Goal: Obtain resource: Download file/media

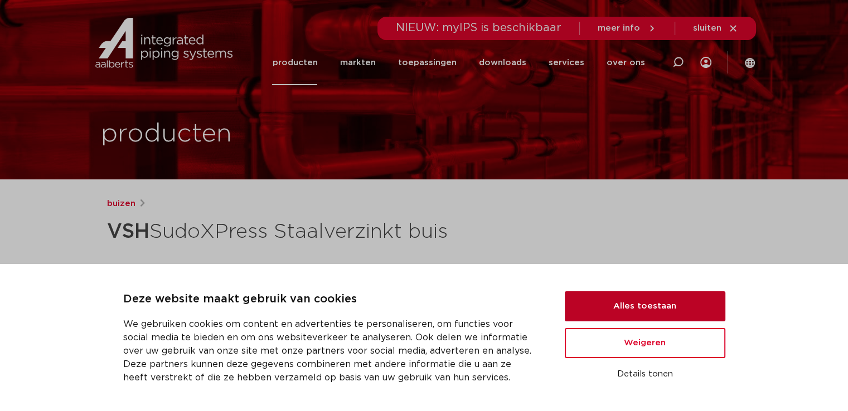
click at [610, 302] on button "Alles toestaan" at bounding box center [645, 307] width 161 height 30
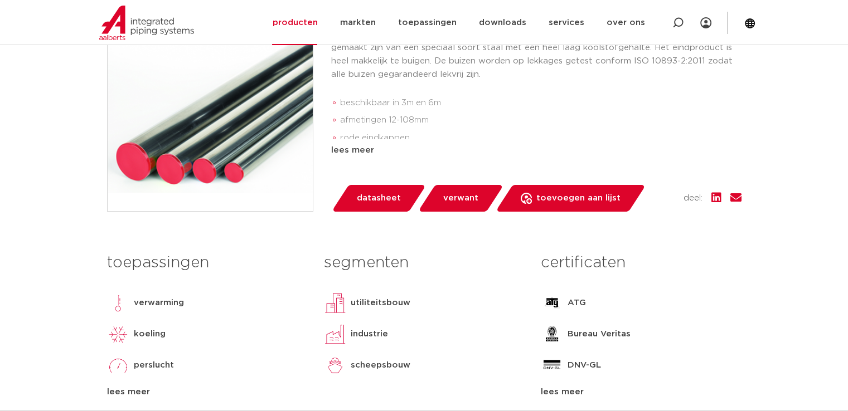
scroll to position [390, 0]
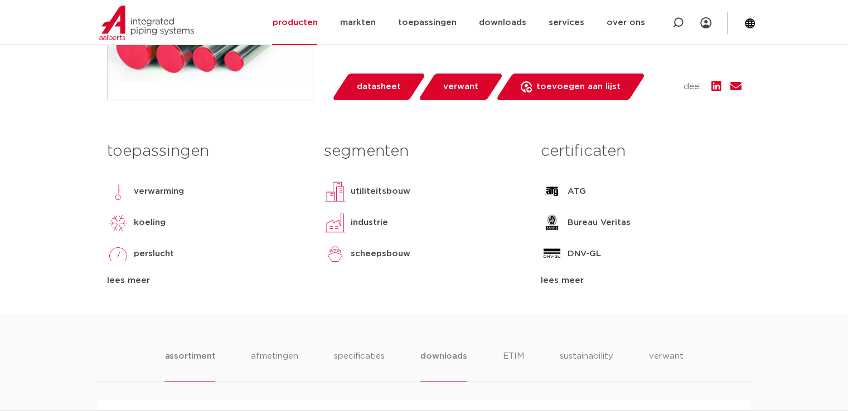
click at [438, 351] on li "downloads" at bounding box center [443, 366] width 46 height 32
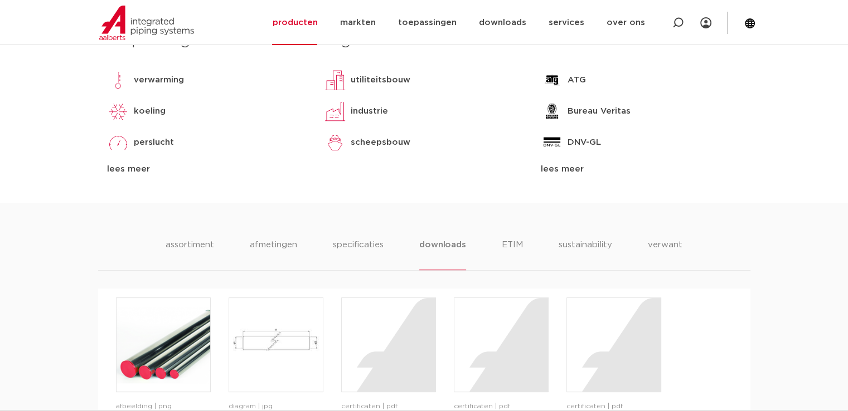
scroll to position [669, 0]
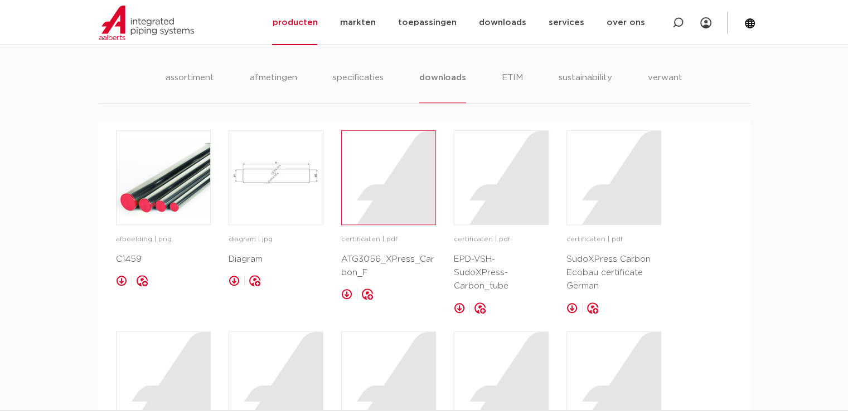
click at [380, 219] on div at bounding box center [389, 178] width 94 height 94
click at [142, 171] on img at bounding box center [164, 178] width 94 height 94
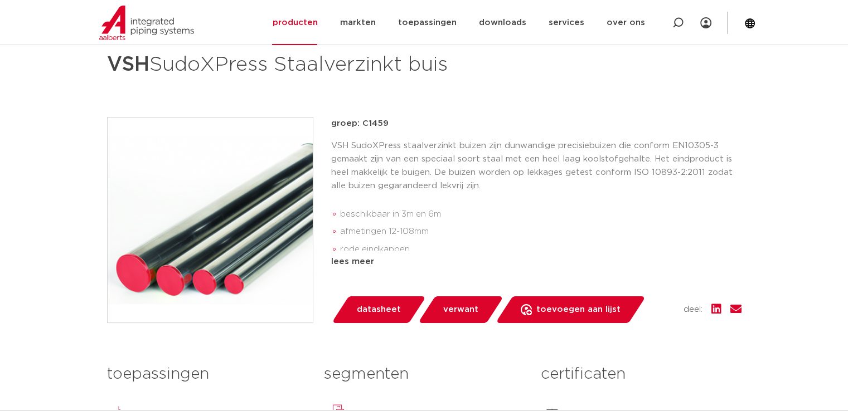
scroll to position [223, 0]
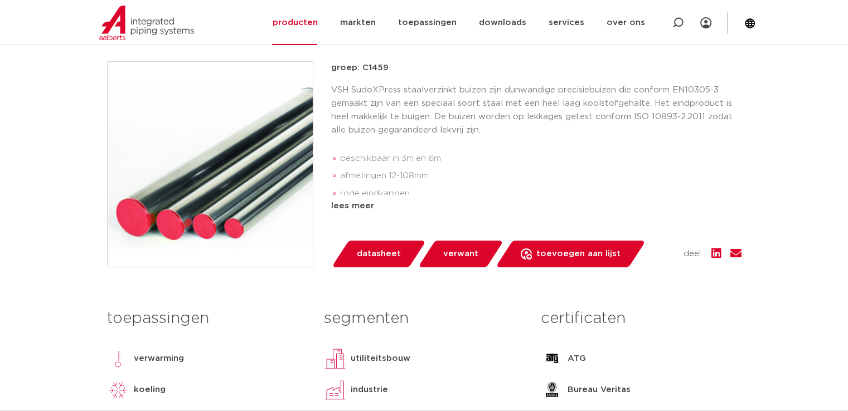
click at [376, 255] on span "datasheet" at bounding box center [379, 254] width 44 height 18
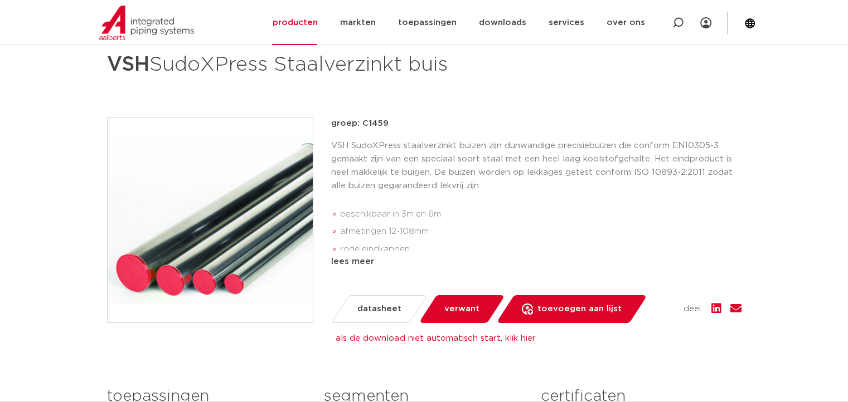
scroll to position [56, 0]
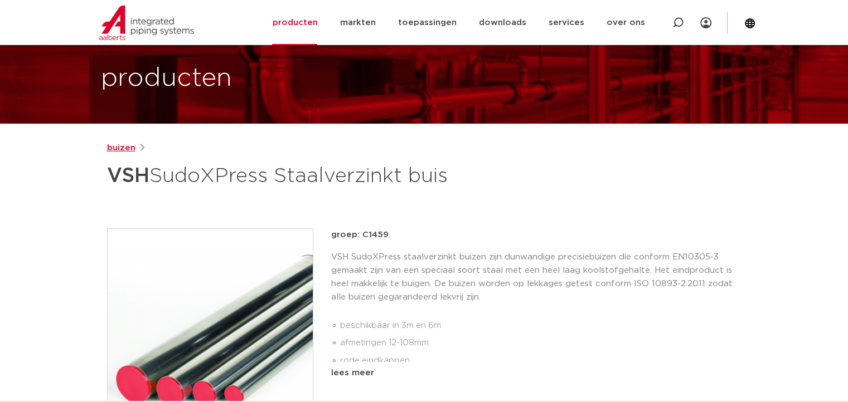
click at [127, 149] on link "buizen" at bounding box center [121, 148] width 28 height 13
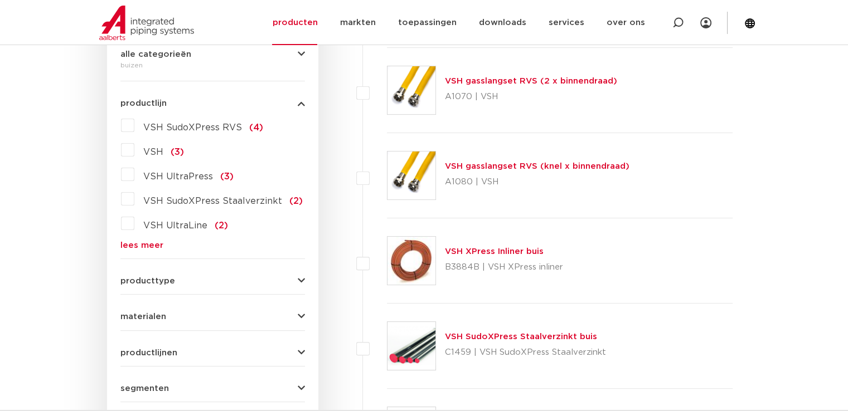
scroll to position [446, 0]
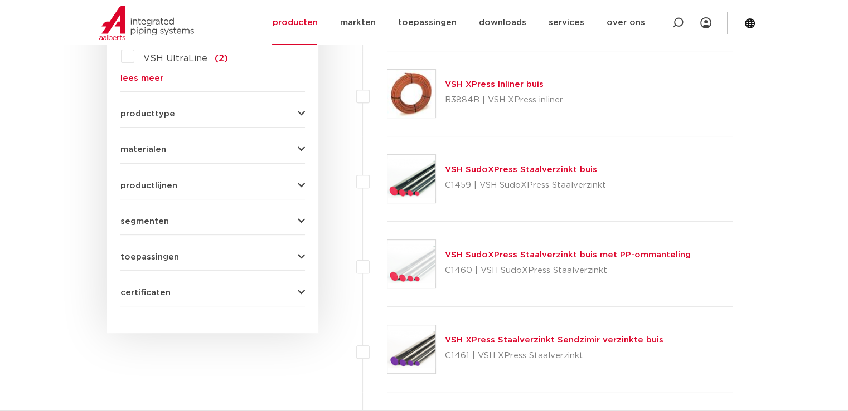
click at [489, 172] on link "VSH SudoXPress Staalverzinkt buis" at bounding box center [521, 170] width 152 height 8
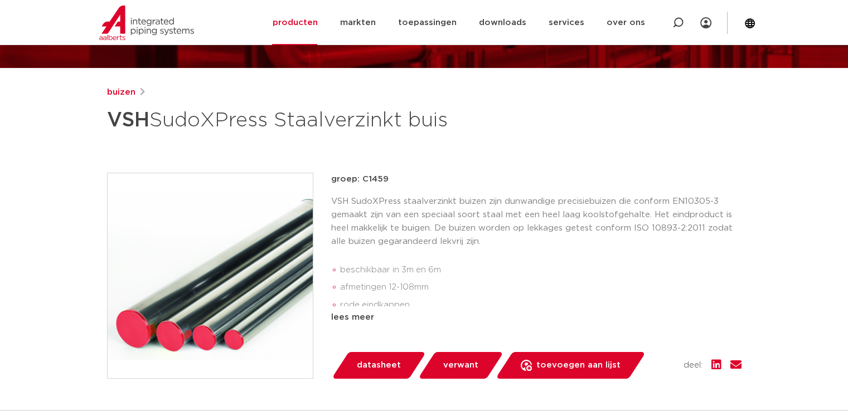
scroll to position [223, 0]
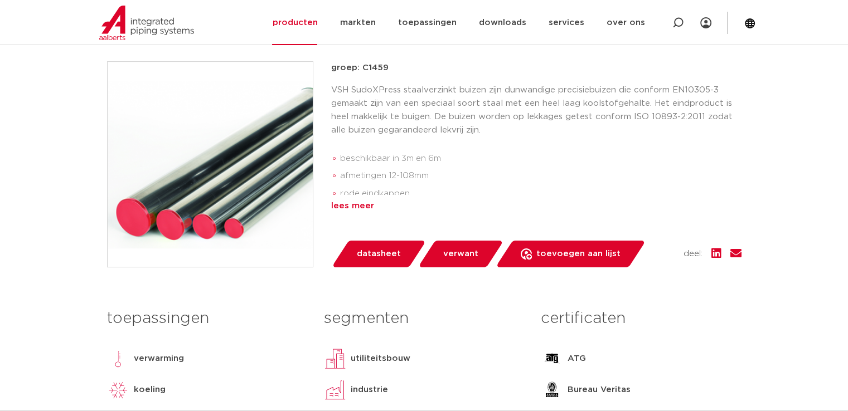
click at [360, 207] on div "lees meer" at bounding box center [536, 206] width 410 height 13
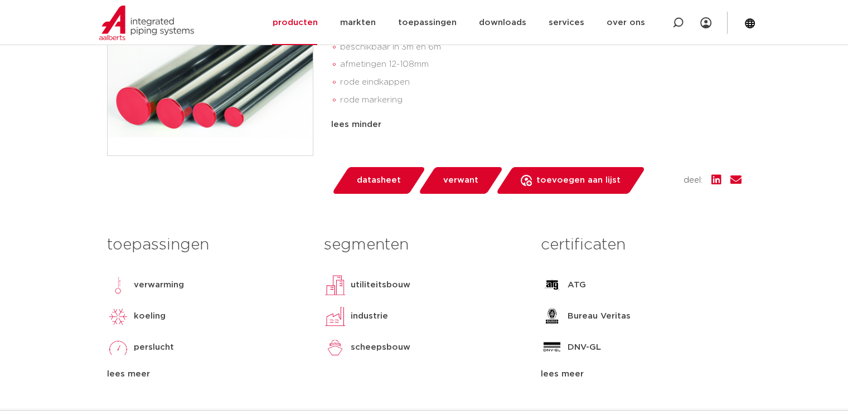
scroll to position [390, 0]
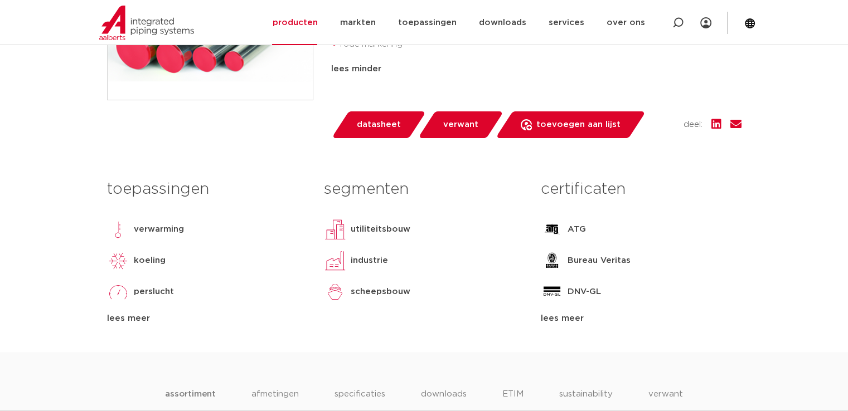
click at [563, 318] on div "lees meer" at bounding box center [641, 318] width 200 height 13
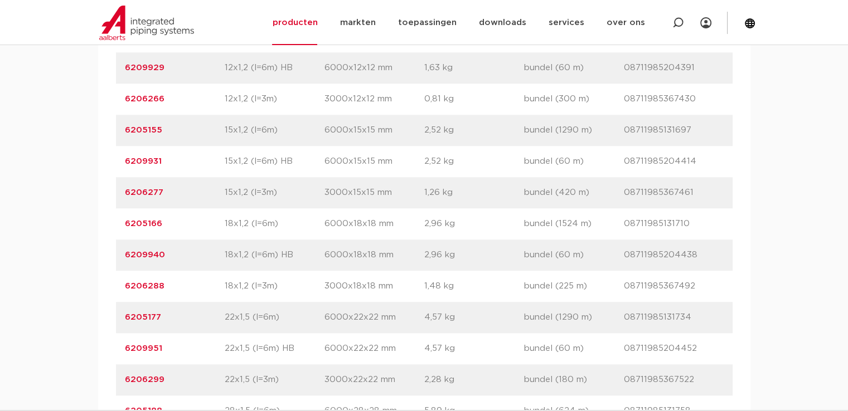
scroll to position [1115, 0]
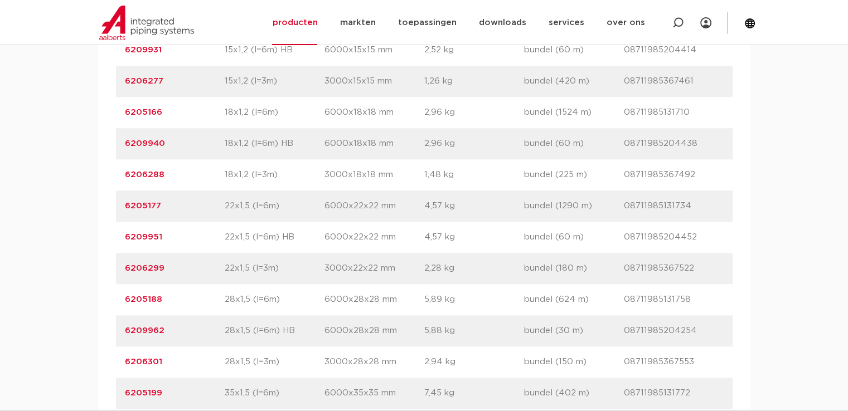
click at [146, 328] on link "6209962" at bounding box center [145, 331] width 40 height 8
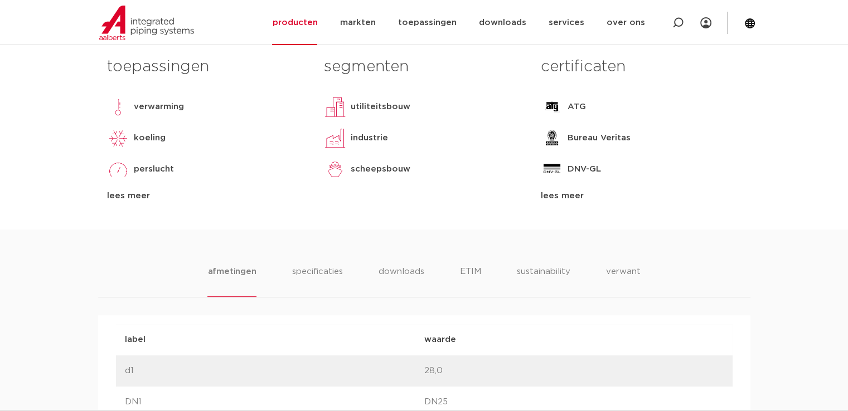
scroll to position [557, 0]
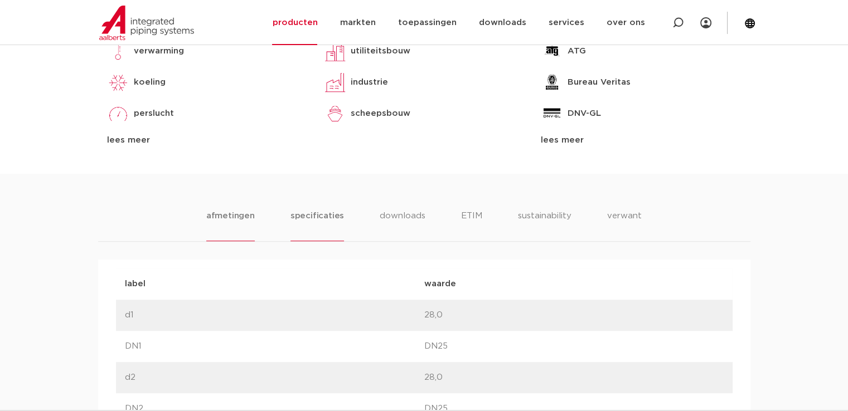
click at [313, 217] on li "specificaties" at bounding box center [317, 226] width 54 height 32
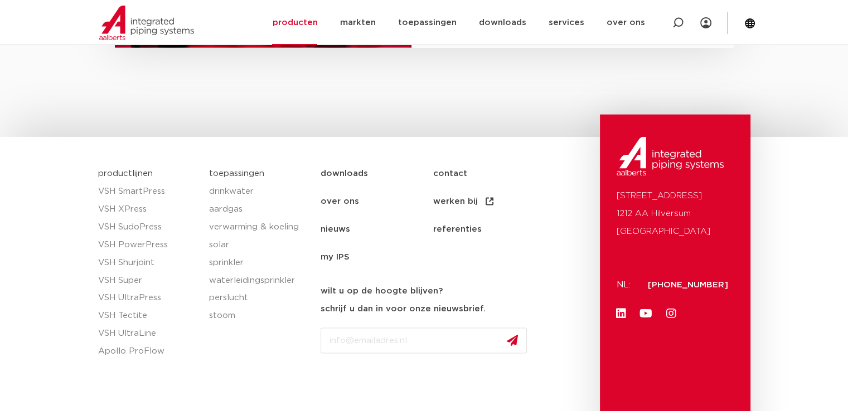
scroll to position [2322, 0]
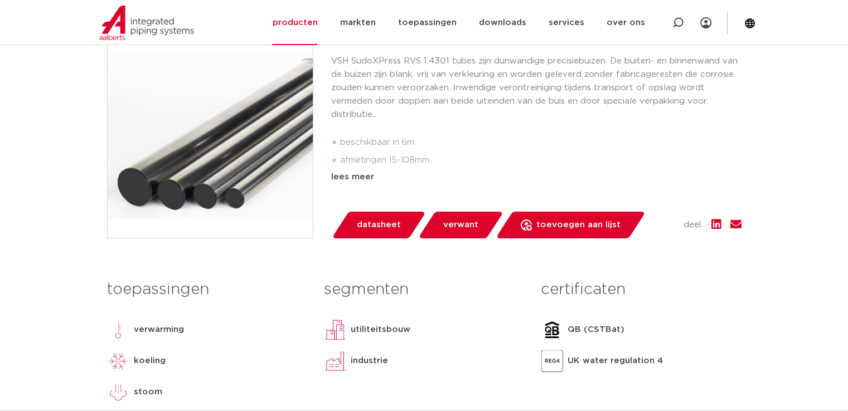
scroll to position [334, 0]
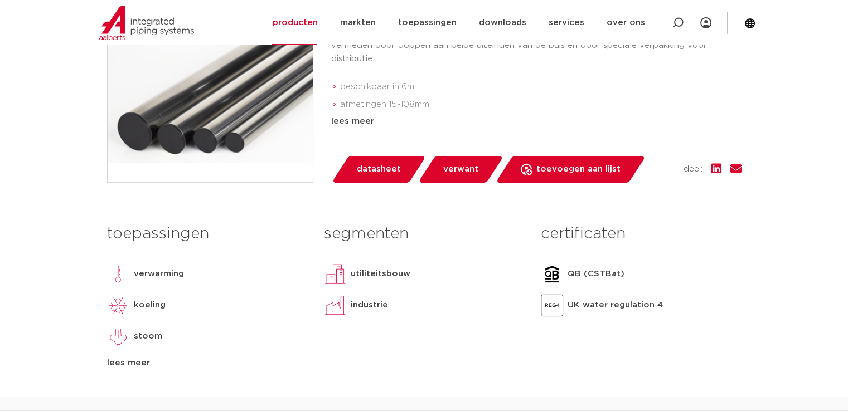
click at [374, 167] on span "datasheet" at bounding box center [379, 170] width 44 height 18
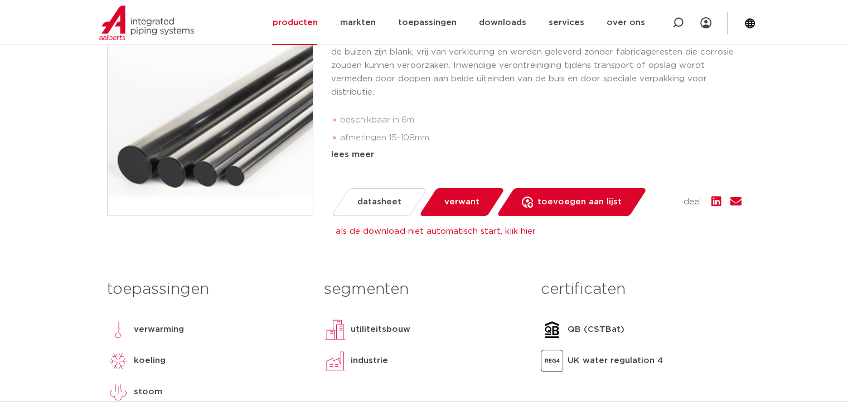
scroll to position [190, 0]
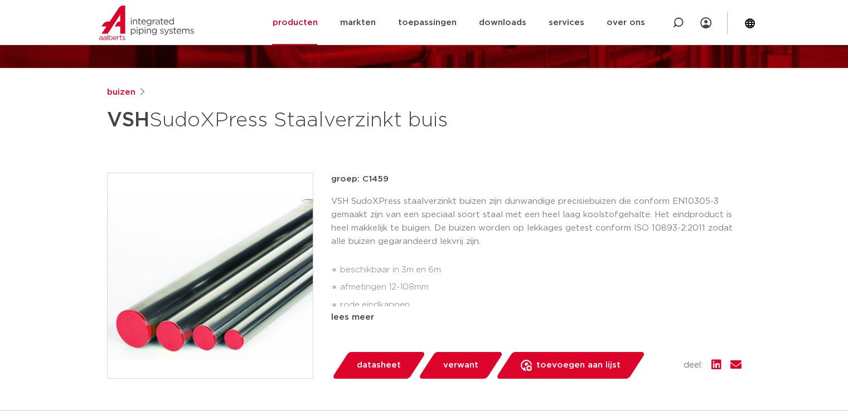
scroll to position [56, 0]
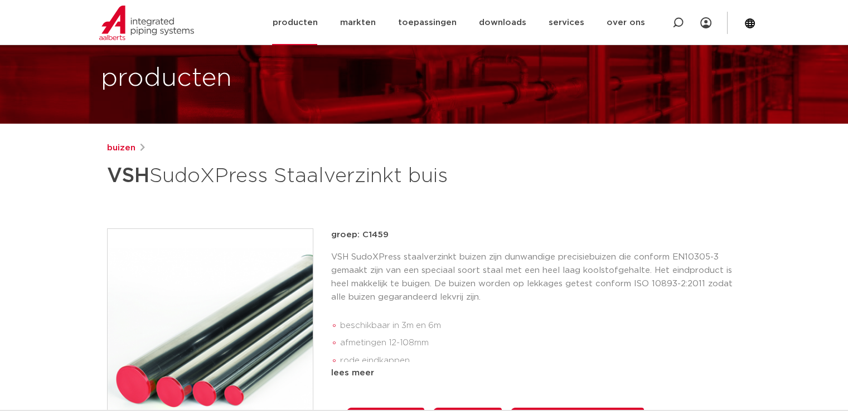
click at [305, 30] on link "producten" at bounding box center [294, 22] width 45 height 45
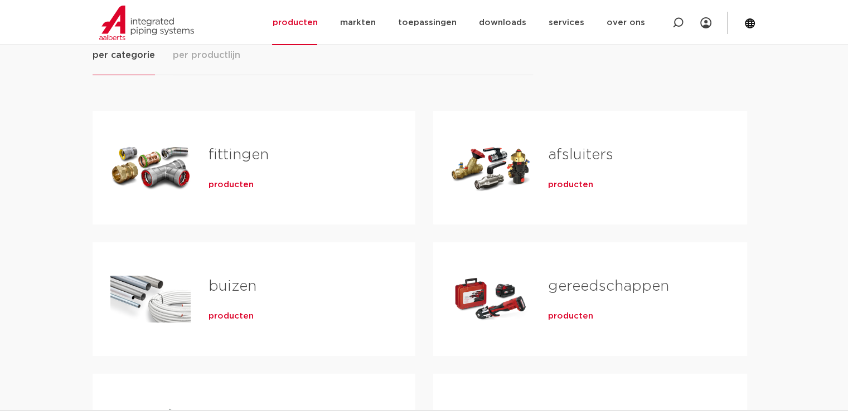
scroll to position [223, 0]
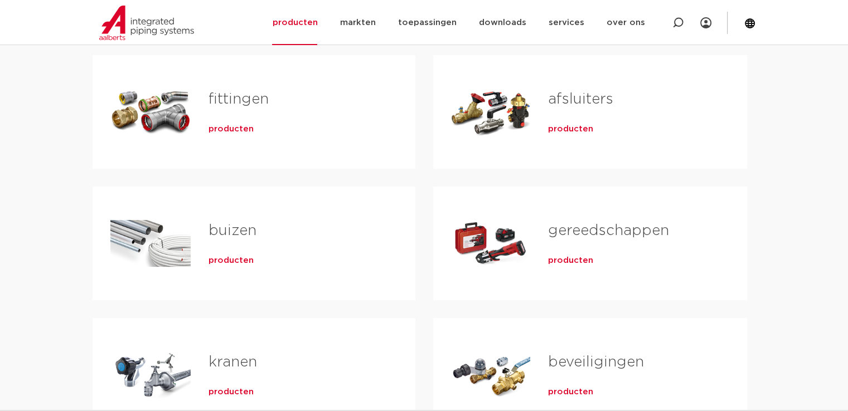
click at [226, 228] on link "buizen" at bounding box center [232, 231] width 48 height 14
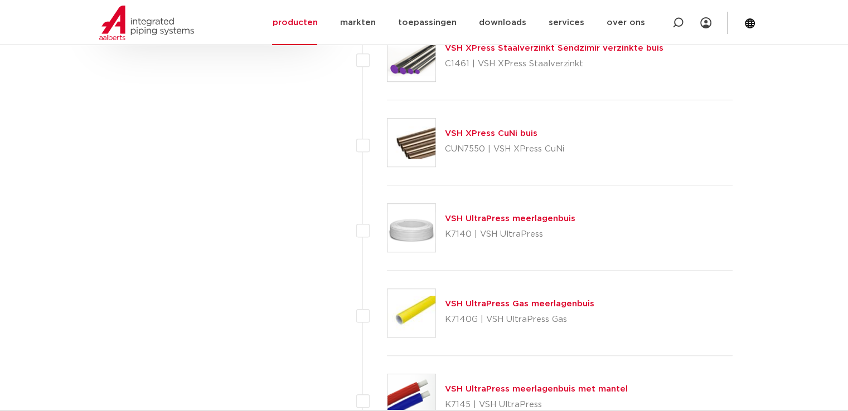
scroll to position [627, 0]
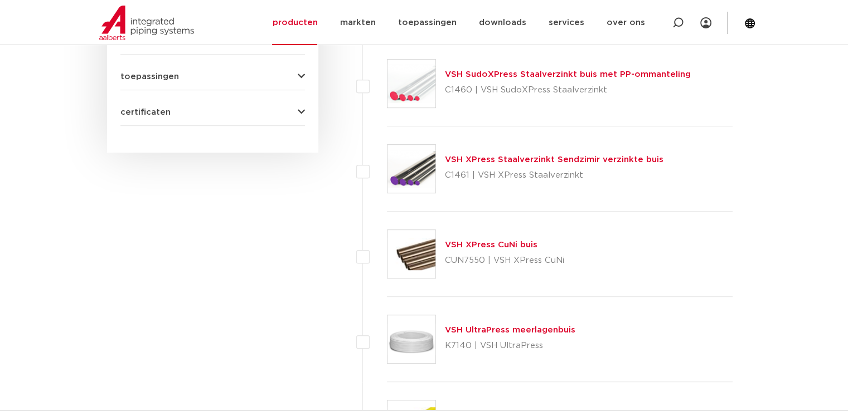
click at [477, 244] on link "VSH XPress CuNi buis" at bounding box center [491, 245] width 93 height 8
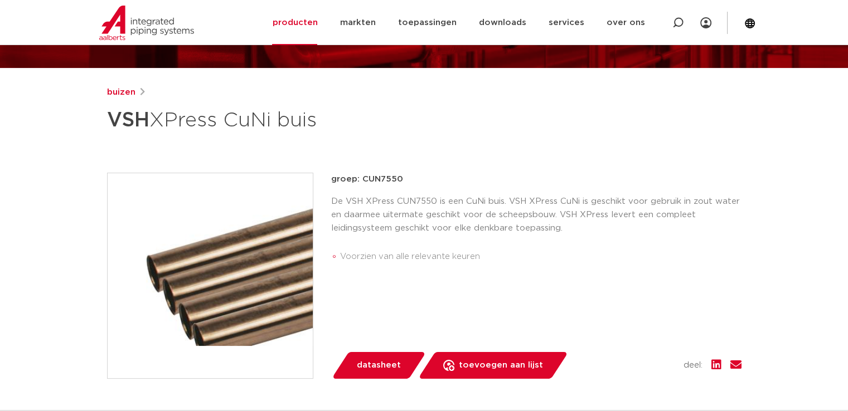
scroll to position [56, 0]
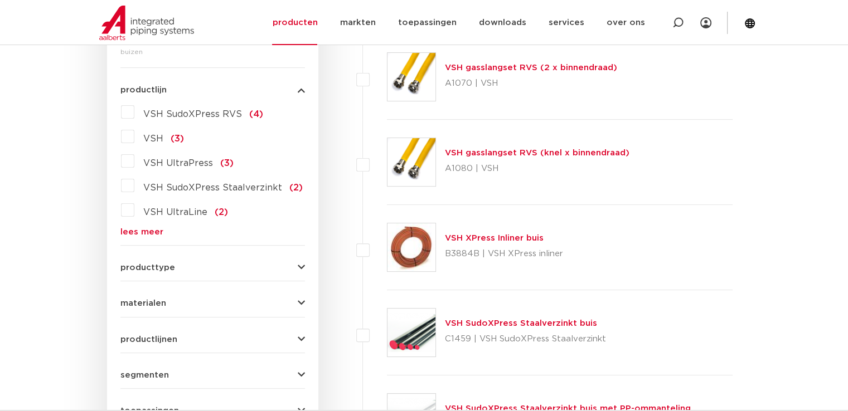
scroll to position [236, 0]
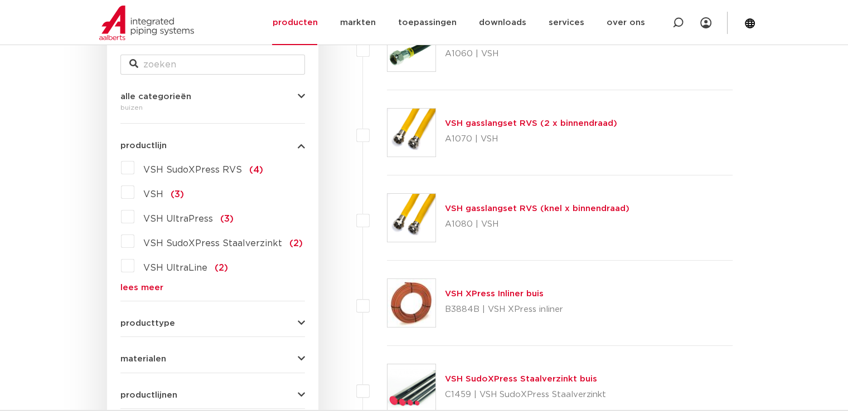
click at [295, 322] on button "producttype" at bounding box center [212, 323] width 185 height 8
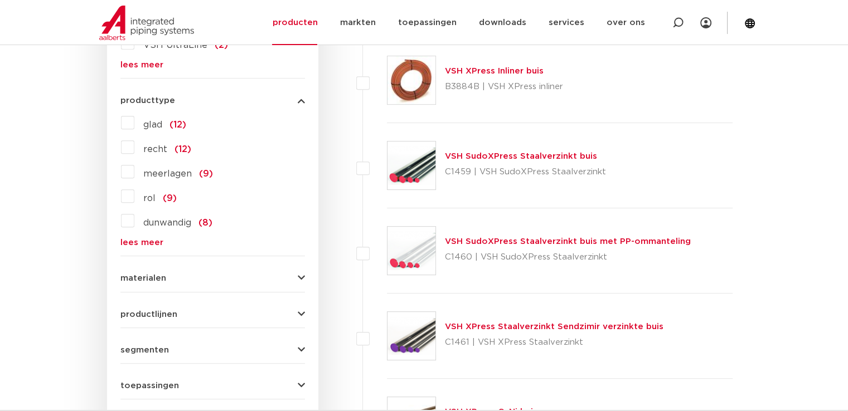
scroll to position [571, 0]
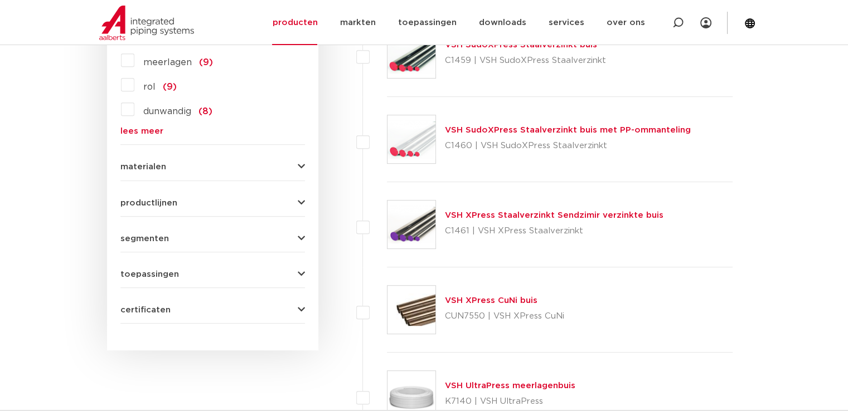
click at [297, 164] on button "materialen" at bounding box center [212, 167] width 185 height 8
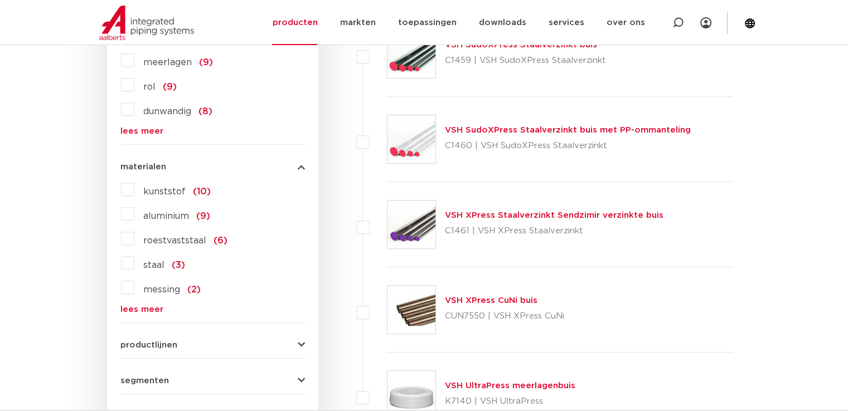
click at [134, 261] on label "staal (3)" at bounding box center [159, 263] width 51 height 18
click at [0, 0] on input "staal (3)" at bounding box center [0, 0] width 0 height 0
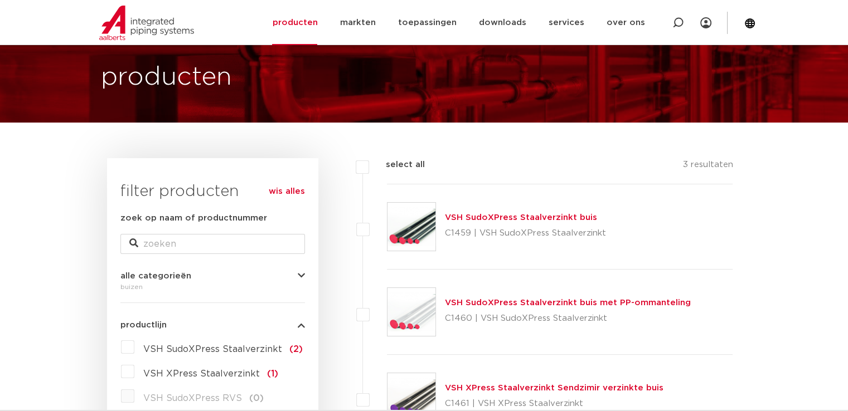
scroll to position [113, 0]
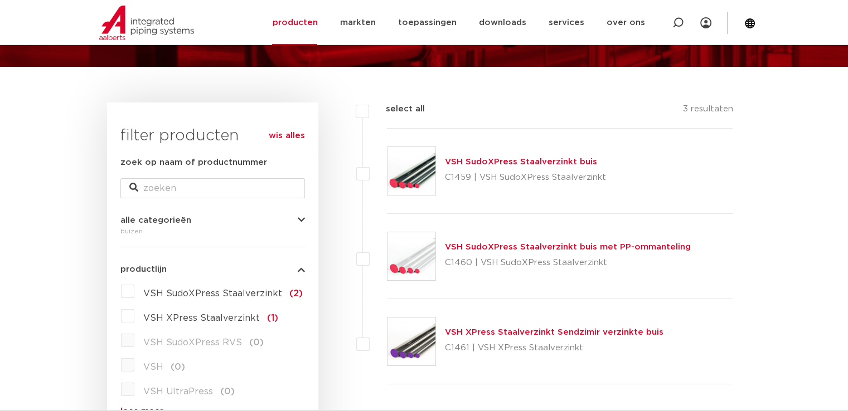
click at [491, 331] on link "VSH XPress Staalverzinkt Sendzimir verzinkte buis" at bounding box center [554, 332] width 219 height 8
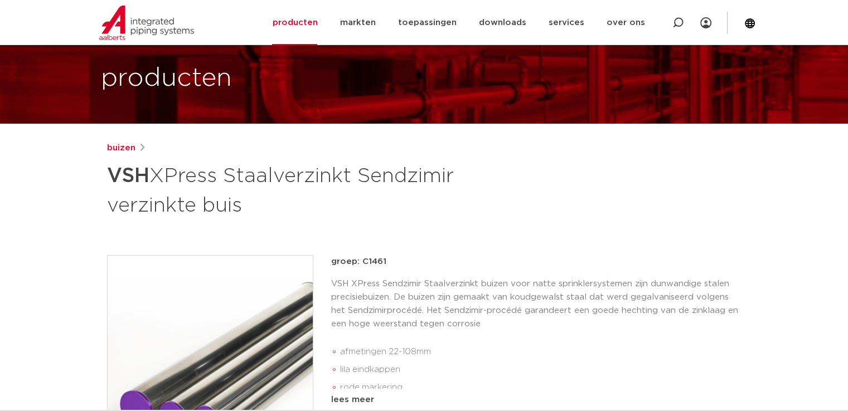
scroll to position [167, 0]
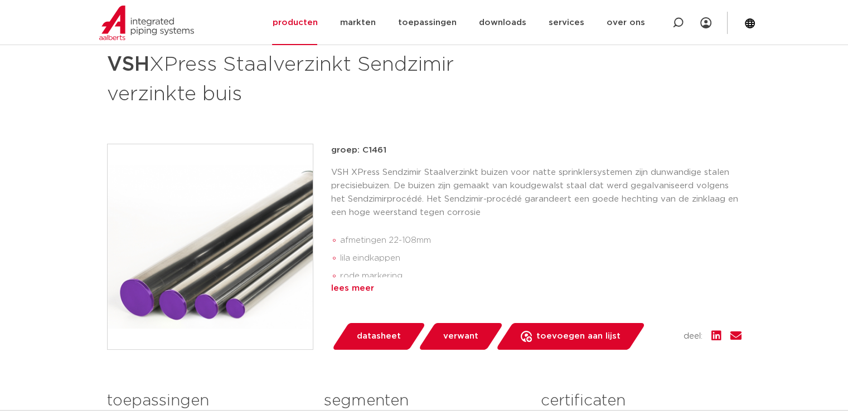
click at [350, 287] on div "lees meer" at bounding box center [536, 288] width 410 height 13
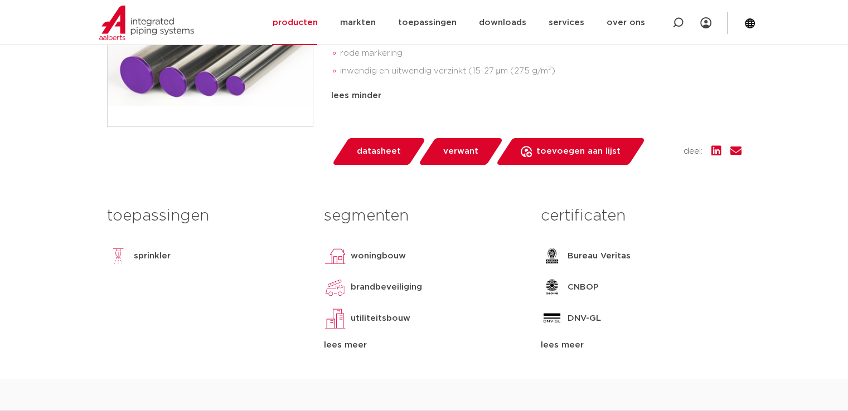
scroll to position [223, 0]
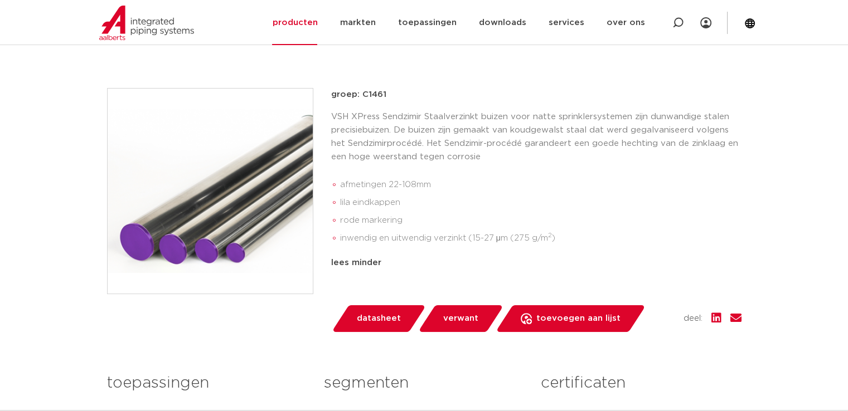
click at [388, 315] on span "datasheet" at bounding box center [379, 319] width 44 height 18
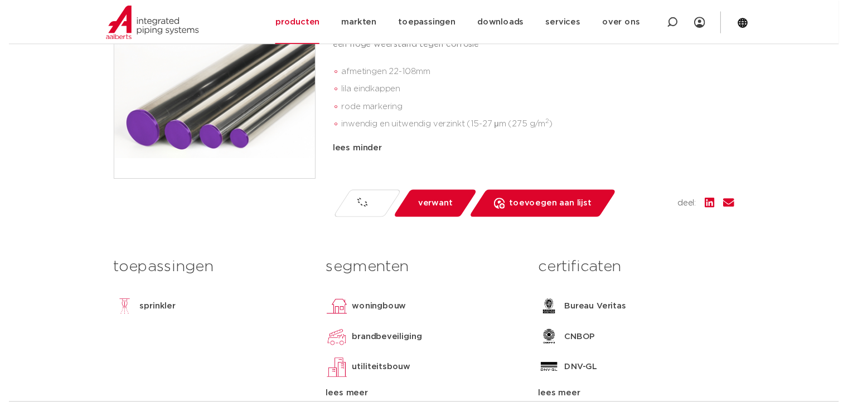
scroll to position [390, 0]
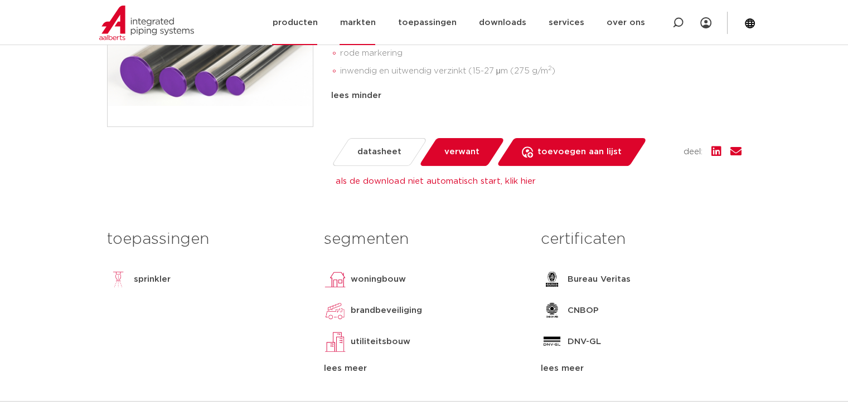
click at [361, 26] on link "markten" at bounding box center [358, 22] width 36 height 45
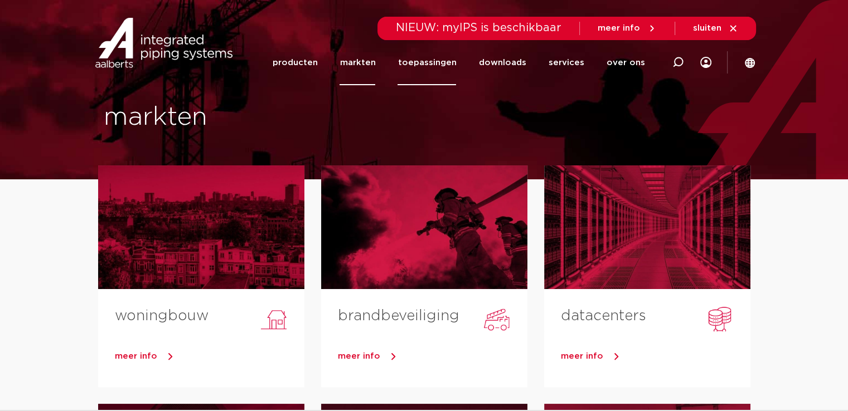
click at [424, 62] on link "toepassingen" at bounding box center [426, 62] width 59 height 45
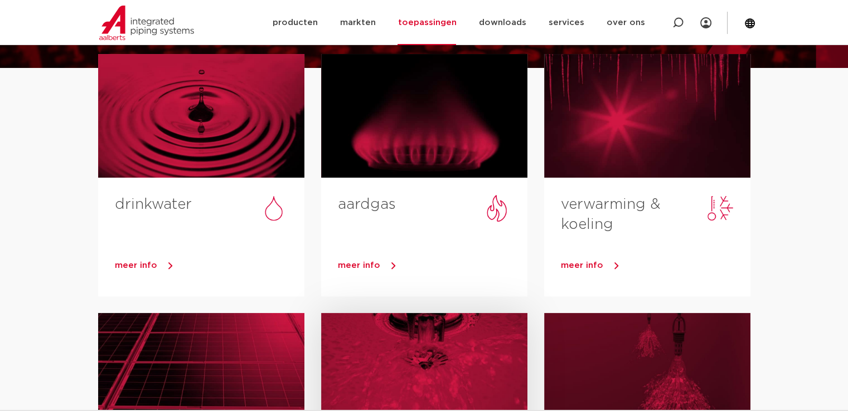
scroll to position [223, 0]
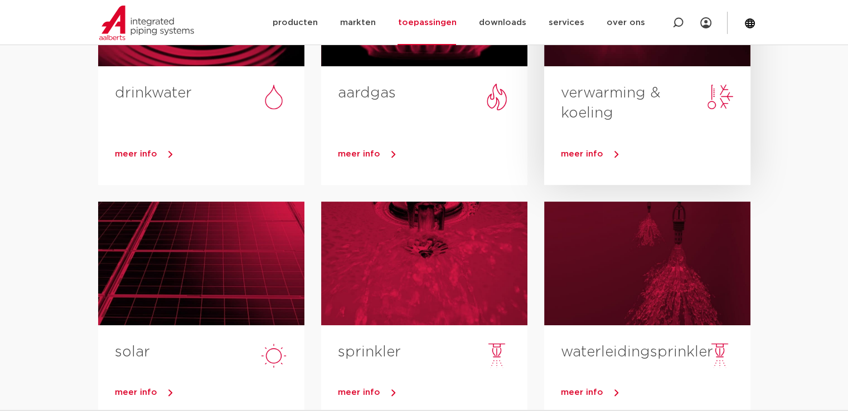
click at [583, 150] on span "meer info" at bounding box center [582, 154] width 42 height 8
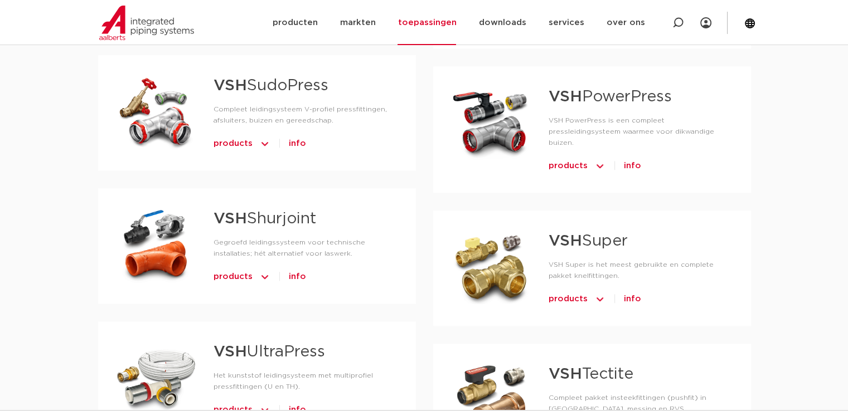
scroll to position [780, 0]
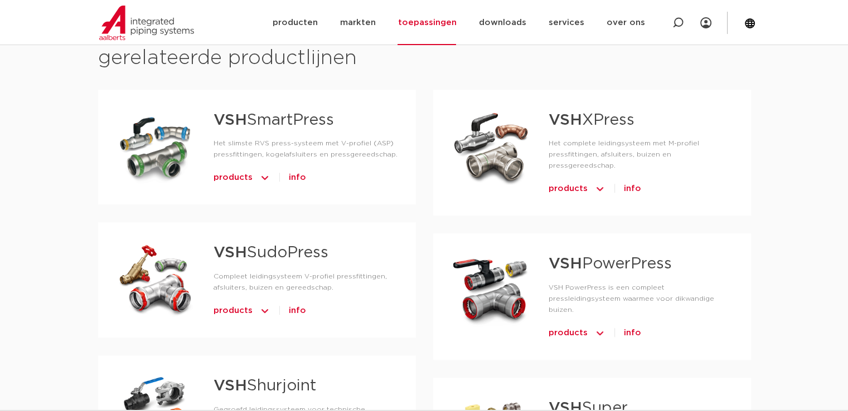
click at [239, 169] on span "products" at bounding box center [233, 178] width 39 height 18
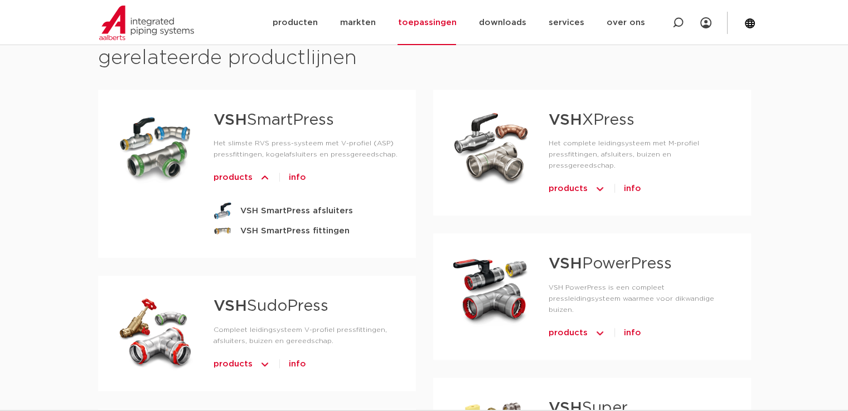
click at [551, 180] on span "products" at bounding box center [568, 189] width 39 height 18
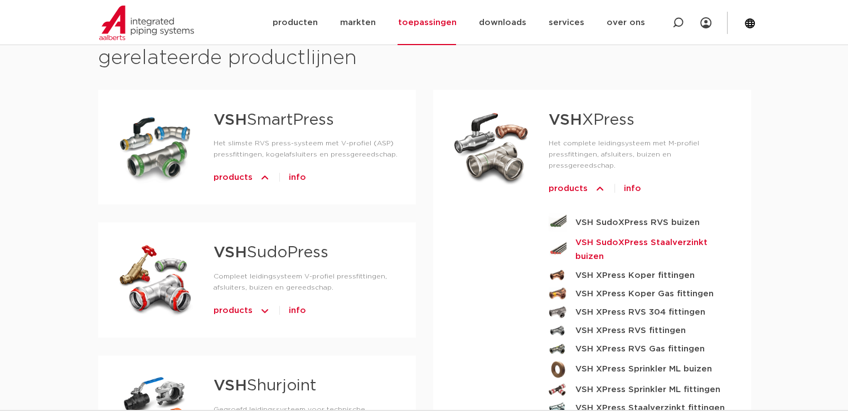
click at [622, 236] on strong "VSH SudoXPress Staalverzinkt buizen" at bounding box center [654, 250] width 158 height 28
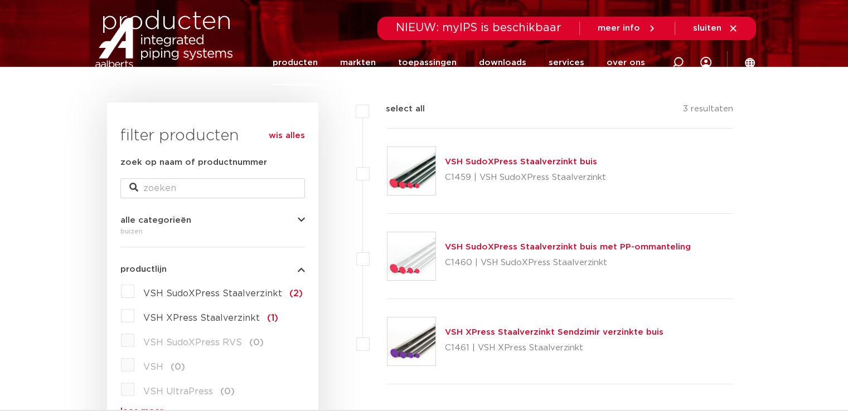
scroll to position [168, 0]
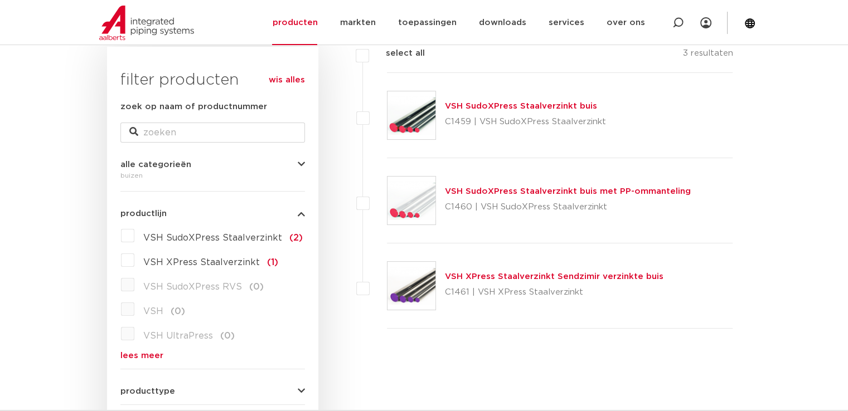
click at [516, 108] on link "VSH SudoXPress Staalverzinkt buis" at bounding box center [521, 106] width 152 height 8
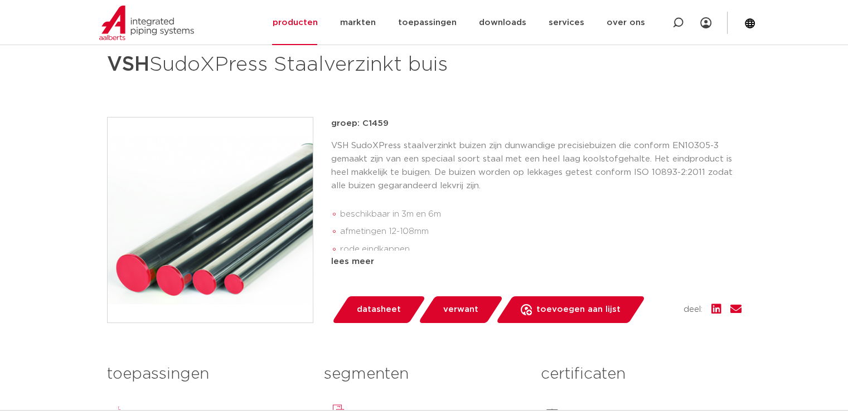
scroll to position [223, 0]
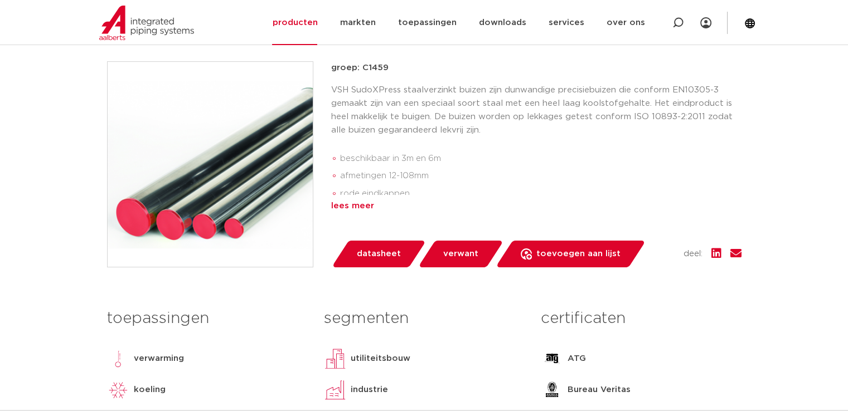
click at [361, 210] on div "lees meer" at bounding box center [536, 206] width 410 height 13
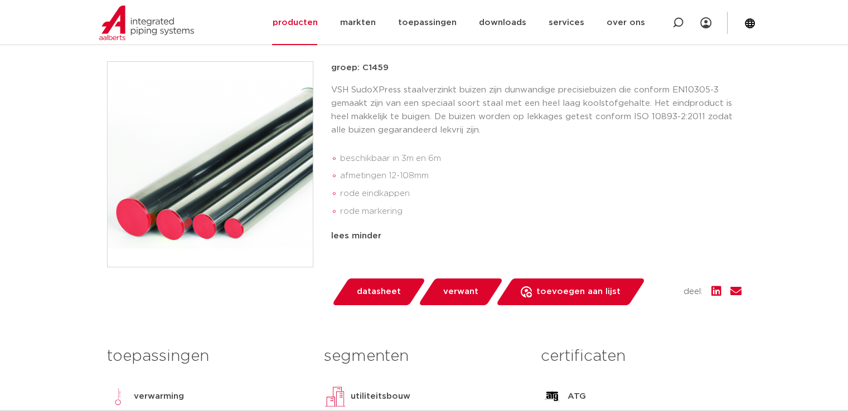
scroll to position [334, 0]
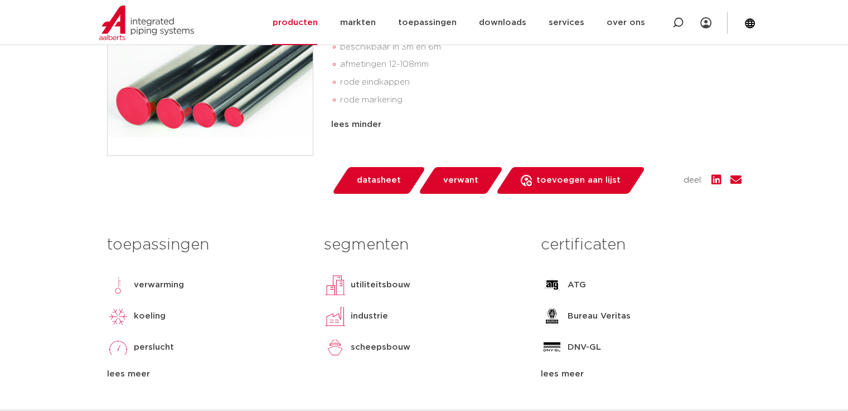
click at [452, 183] on span "verwant" at bounding box center [460, 181] width 35 height 18
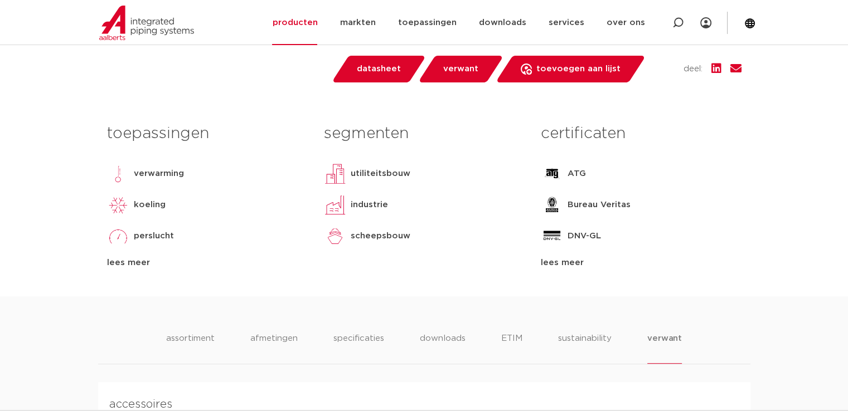
click at [564, 269] on div "lees meer" at bounding box center [641, 262] width 200 height 13
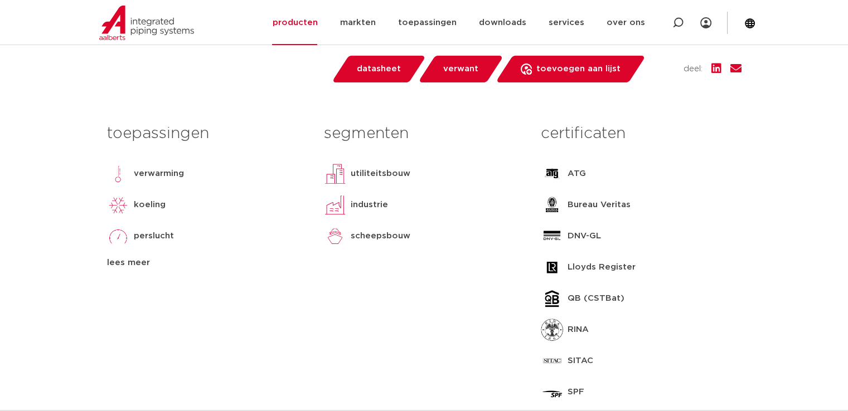
scroll to position [502, 0]
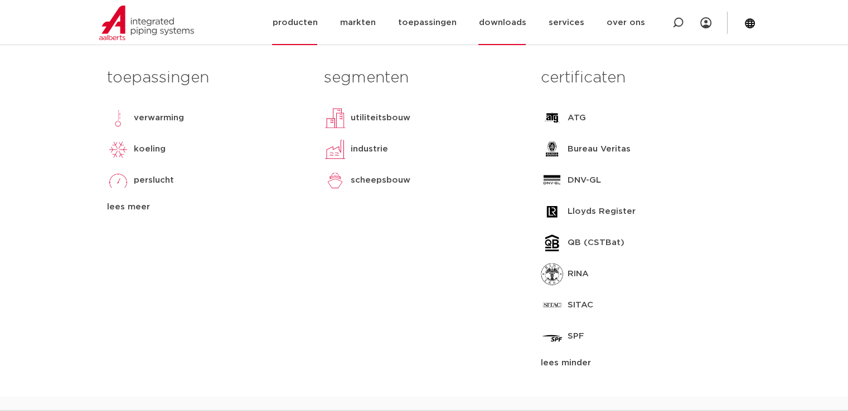
click at [512, 21] on link "downloads" at bounding box center [501, 22] width 47 height 45
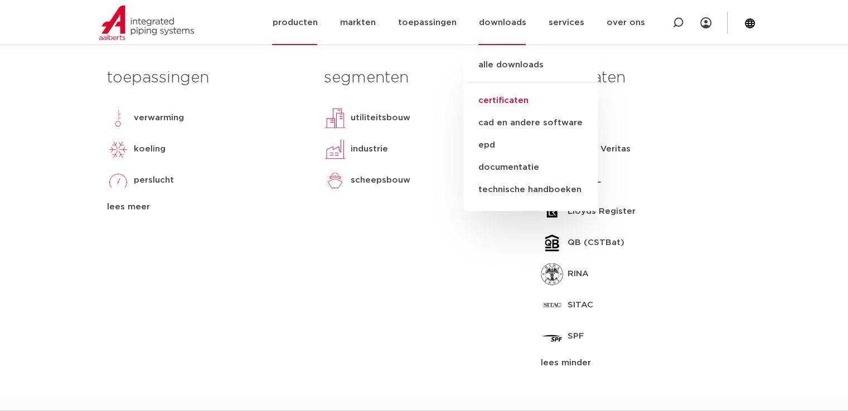
click at [499, 96] on link "certificaten" at bounding box center [530, 101] width 134 height 22
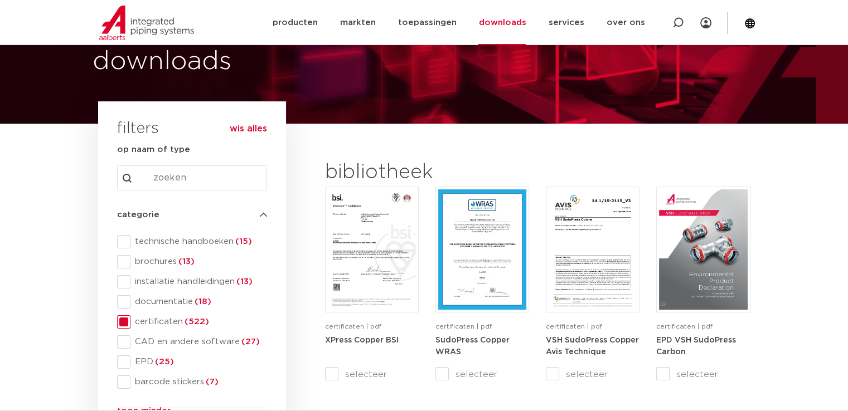
scroll to position [167, 0]
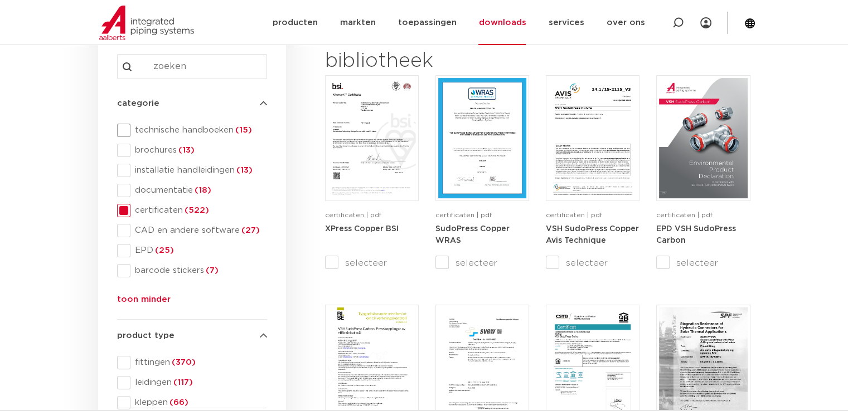
click at [125, 127] on span at bounding box center [123, 130] width 13 height 13
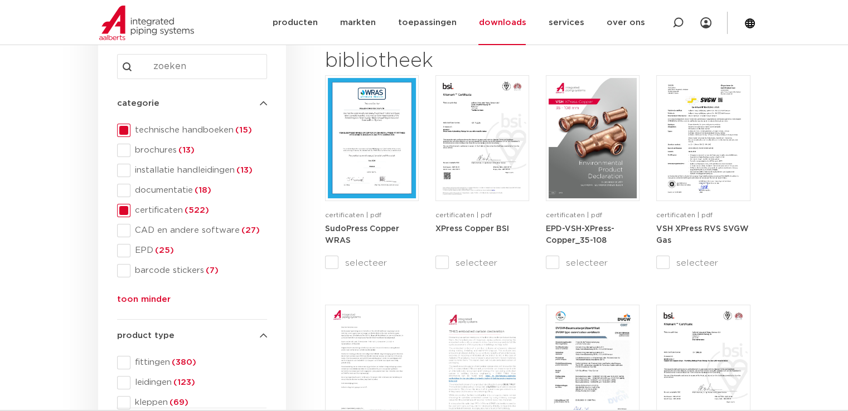
click at [118, 213] on span at bounding box center [123, 210] width 13 height 13
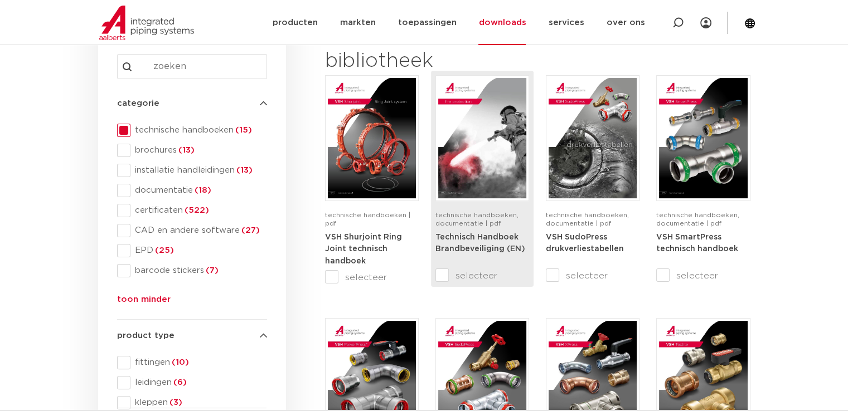
scroll to position [279, 0]
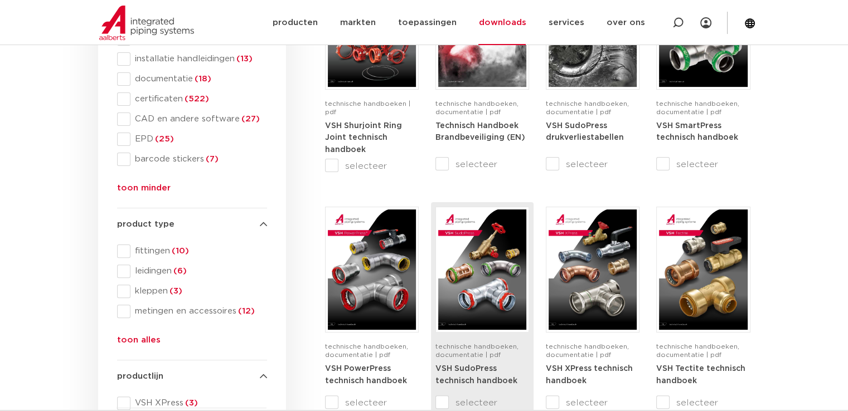
click at [469, 259] on img at bounding box center [482, 270] width 88 height 120
